Goal: Task Accomplishment & Management: Manage account settings

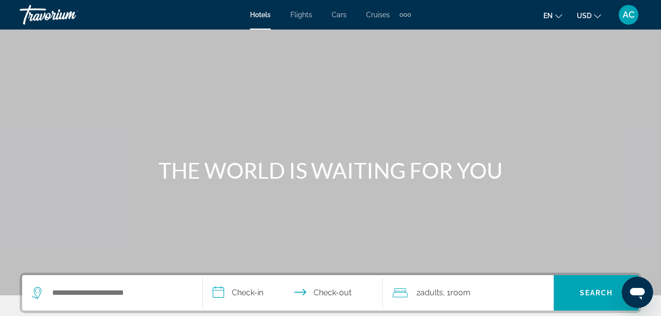
click at [625, 16] on span "AC" at bounding box center [629, 15] width 12 height 10
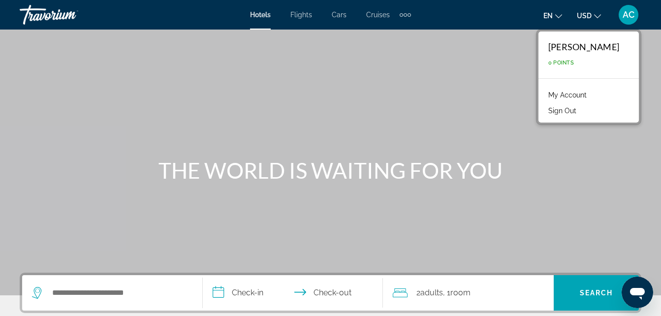
click at [625, 16] on span "AC" at bounding box center [629, 15] width 12 height 10
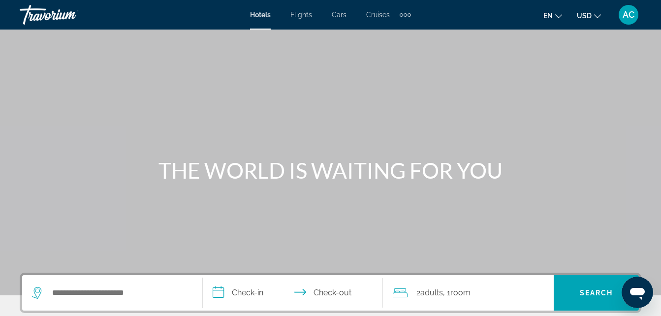
click at [409, 15] on div "Extra navigation items" at bounding box center [409, 14] width 3 height 3
click at [452, 83] on div "Main content" at bounding box center [330, 147] width 661 height 295
click at [632, 18] on span "AC" at bounding box center [629, 15] width 12 height 10
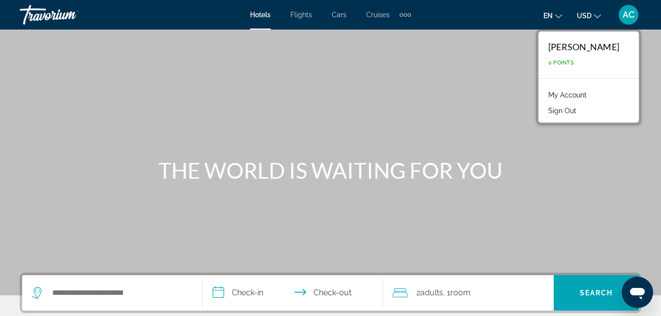
click at [570, 91] on link "My Account" at bounding box center [568, 95] width 48 height 13
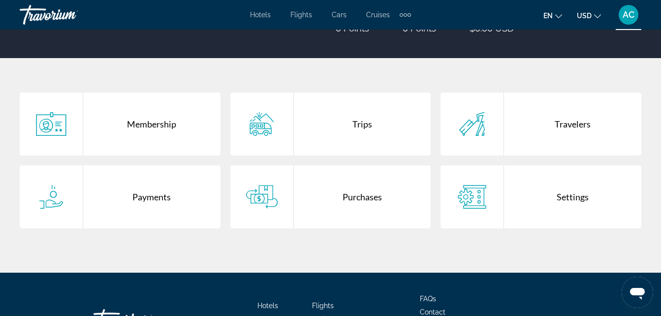
scroll to position [162, 0]
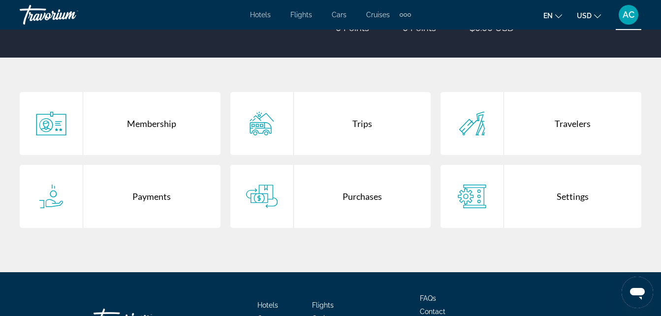
click at [581, 202] on div "Settings" at bounding box center [572, 196] width 137 height 63
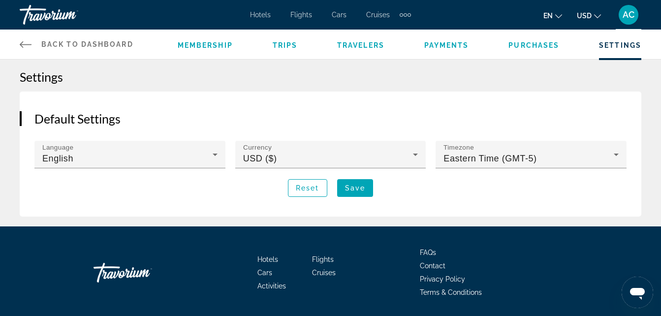
click at [26, 42] on icon "Main content" at bounding box center [26, 44] width 12 height 12
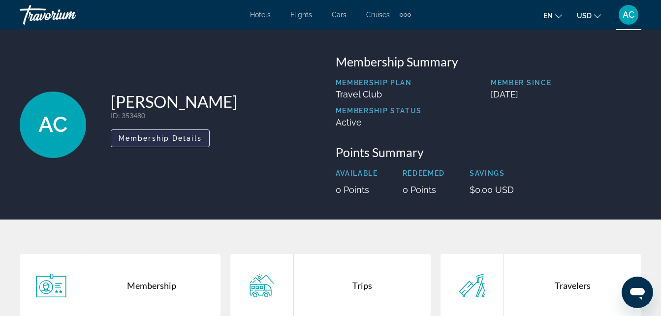
click at [197, 133] on span "Main content" at bounding box center [160, 139] width 98 height 24
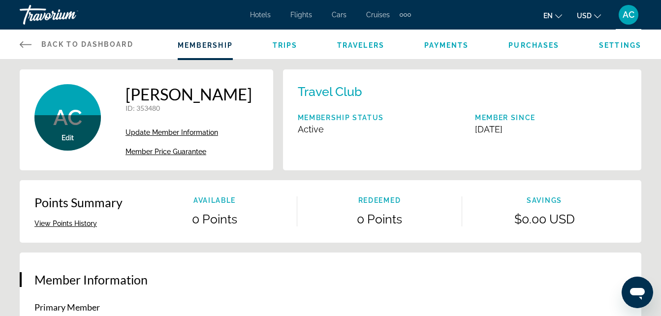
click at [287, 46] on span "Trips" at bounding box center [285, 45] width 25 height 8
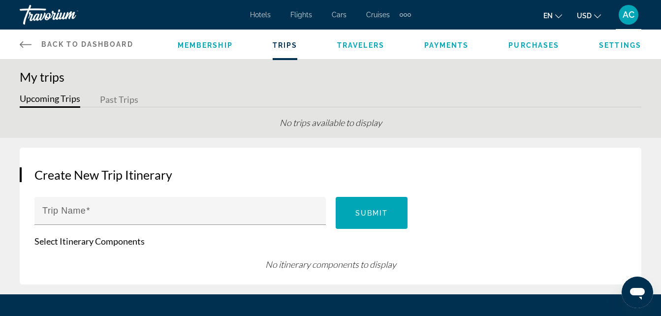
click at [532, 42] on span "Purchases" at bounding box center [534, 45] width 51 height 8
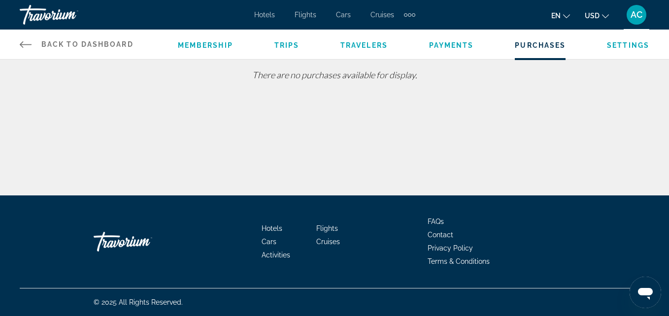
click at [645, 42] on span "Settings" at bounding box center [628, 45] width 42 height 8
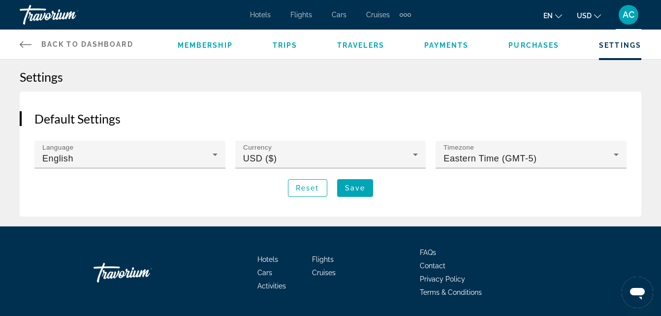
click at [67, 57] on link "Back to Dashboard Dashboard" at bounding box center [77, 45] width 114 height 30
